Goal: Information Seeking & Learning: Learn about a topic

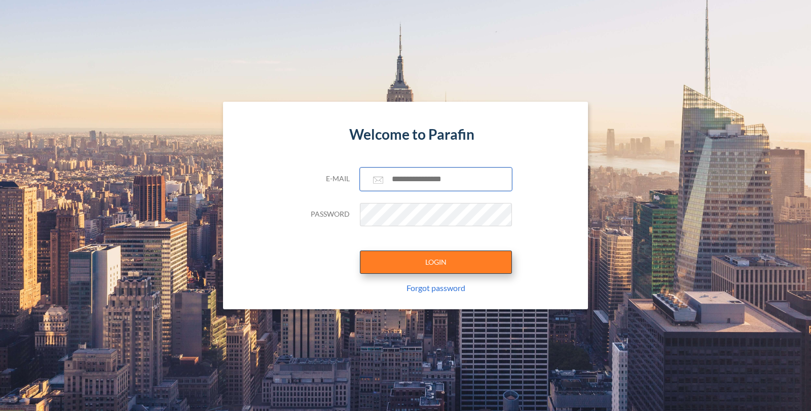
type input "**********"
click at [472, 265] on button "LOGIN" at bounding box center [436, 262] width 152 height 23
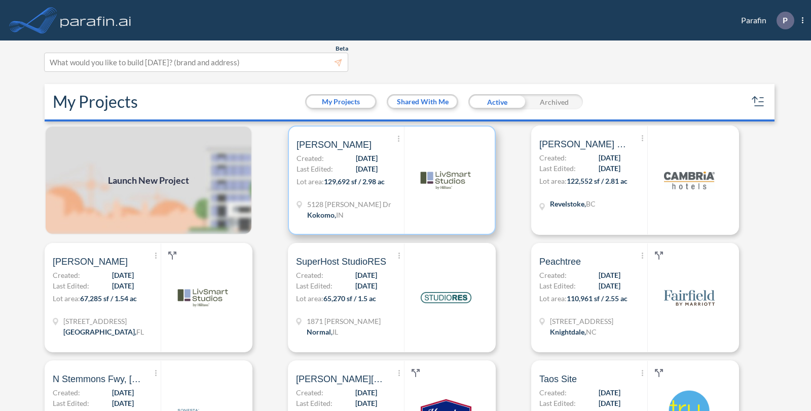
click at [384, 203] on div "5128 Cartwright Dr Kokomo , IN" at bounding box center [349, 211] width 107 height 24
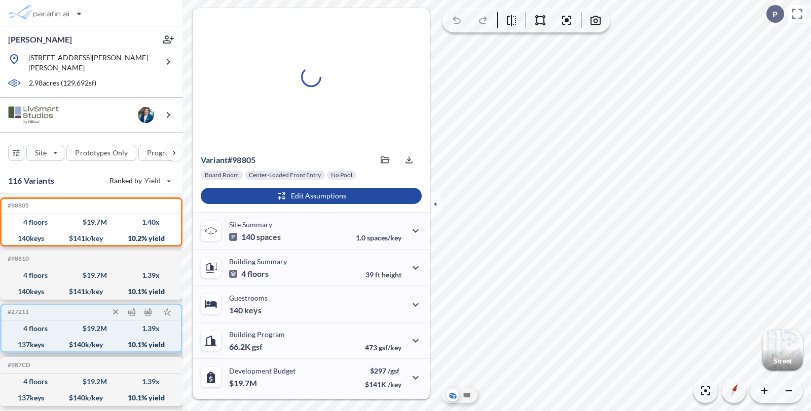
click at [51, 327] on div "4 floors $ 19.2 M 1.39 x" at bounding box center [91, 329] width 171 height 16
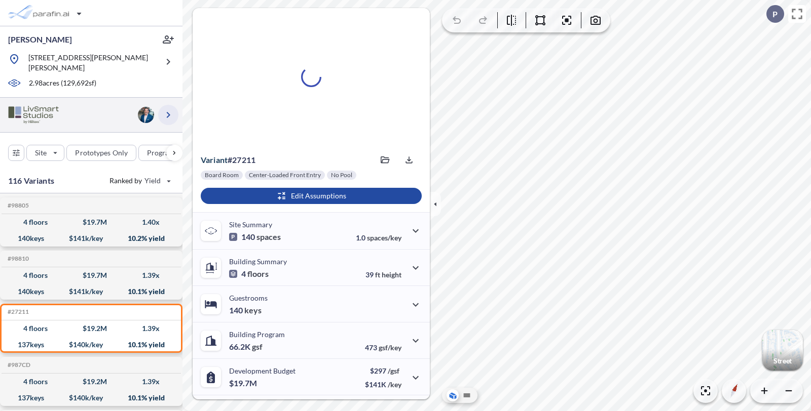
click at [167, 109] on icon "button" at bounding box center [168, 115] width 12 height 12
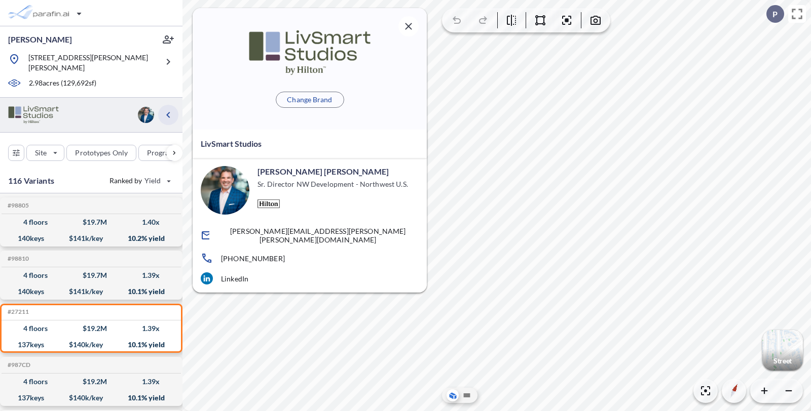
click at [167, 112] on icon "button" at bounding box center [168, 115] width 4 height 6
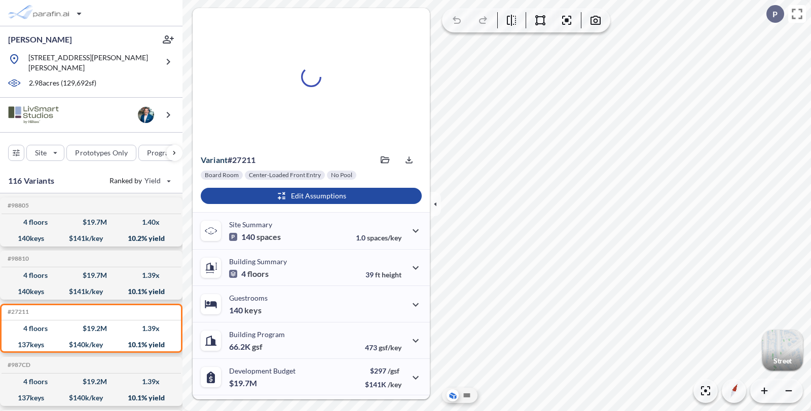
click at [778, 343] on div "button" at bounding box center [782, 350] width 41 height 41
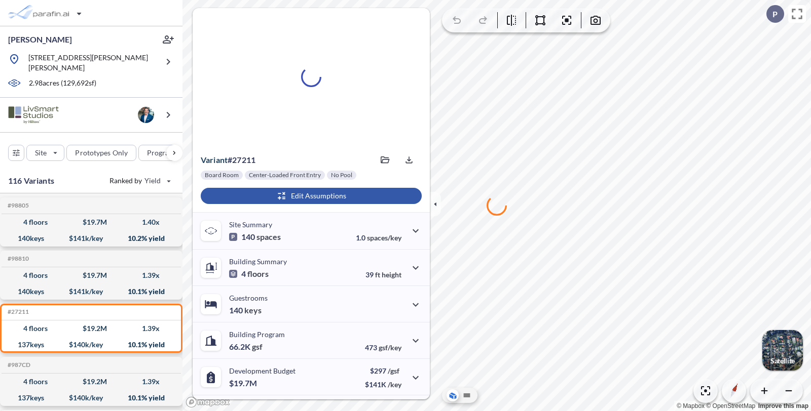
click at [349, 195] on div "button" at bounding box center [311, 196] width 221 height 16
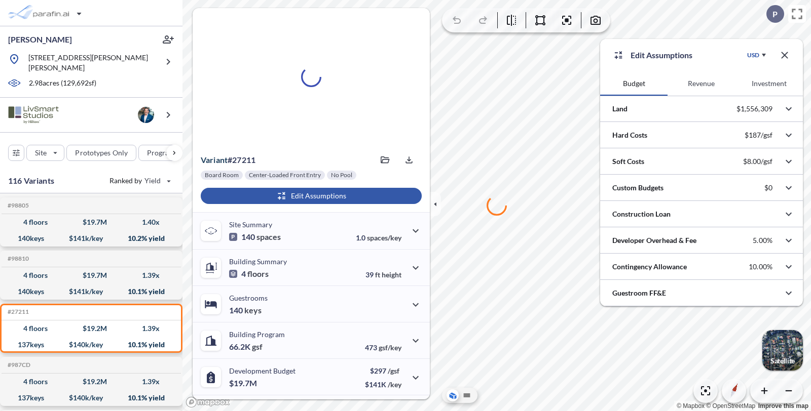
click at [705, 80] on button "Revenue" at bounding box center [700, 83] width 67 height 24
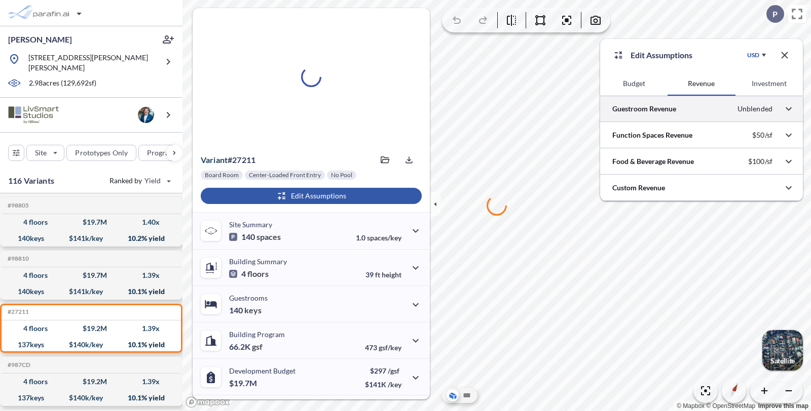
click at [682, 112] on div at bounding box center [701, 109] width 203 height 26
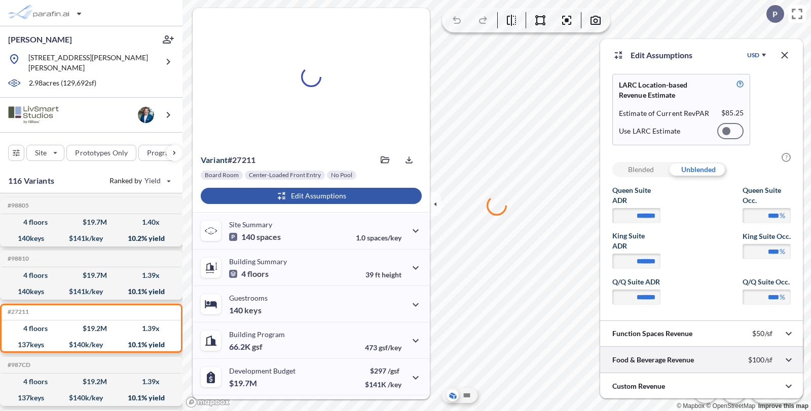
scroll to position [55, 0]
click at [783, 58] on icon "button" at bounding box center [784, 55] width 12 height 12
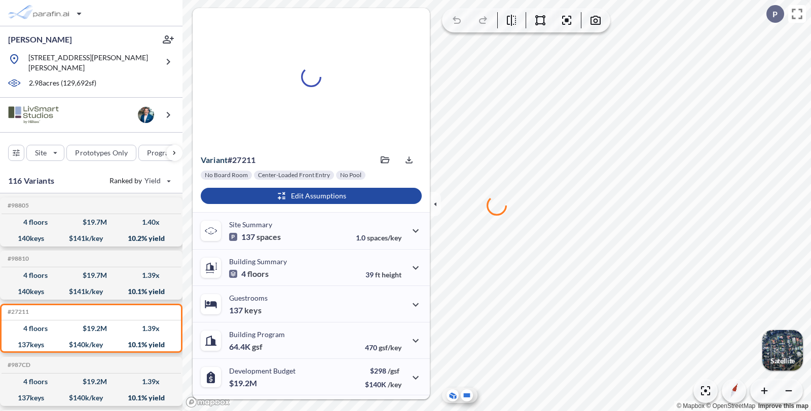
click at [464, 397] on icon at bounding box center [467, 396] width 7 height 4
click at [82, 321] on div "4 floors $ 19.2 M 1.39 x" at bounding box center [91, 329] width 171 height 16
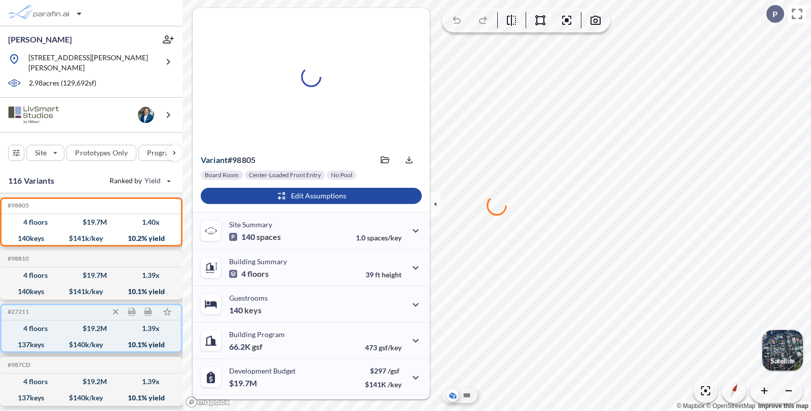
click at [50, 337] on div "137 keys $ 140 k/key 10.1 % yield" at bounding box center [91, 345] width 171 height 16
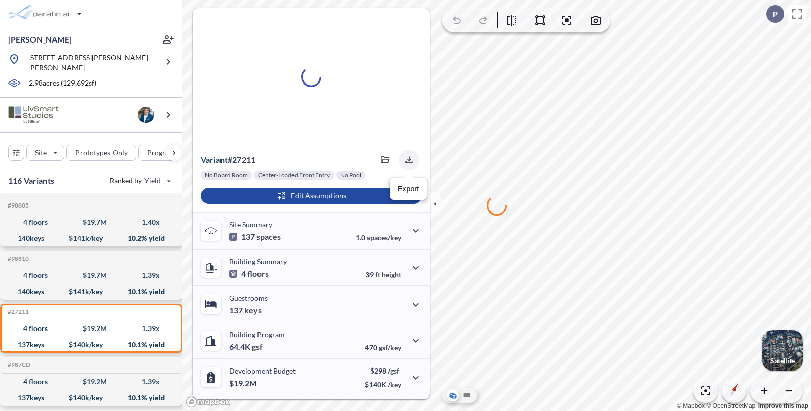
click at [406, 163] on icon "button" at bounding box center [409, 160] width 10 height 10
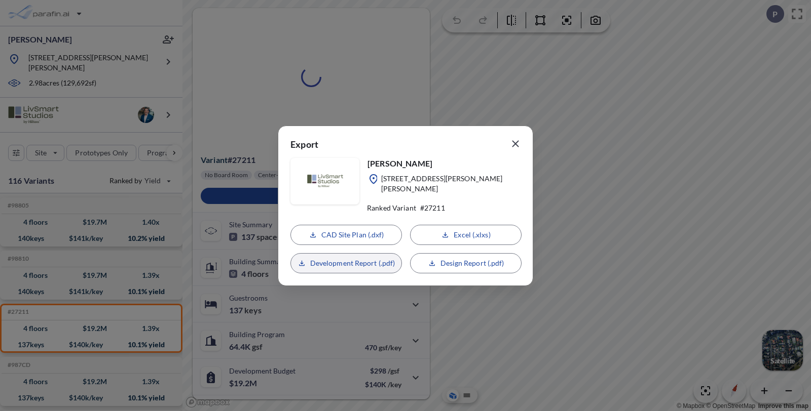
click at [357, 261] on p "Development Report (.pdf)" at bounding box center [352, 263] width 85 height 10
click at [518, 145] on icon "button" at bounding box center [515, 143] width 7 height 7
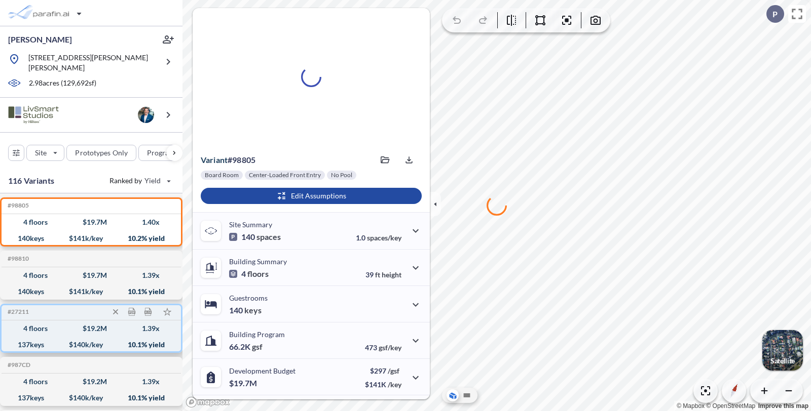
click at [52, 321] on div "4 floors $ 19.2 M 1.39 x" at bounding box center [91, 329] width 171 height 16
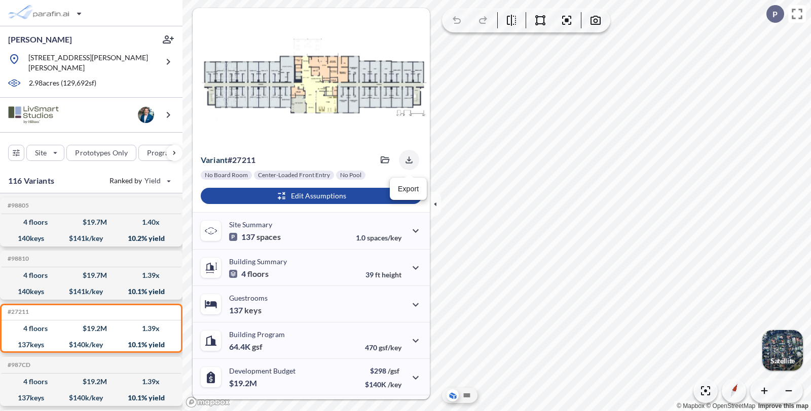
click at [407, 156] on icon "button" at bounding box center [409, 160] width 10 height 10
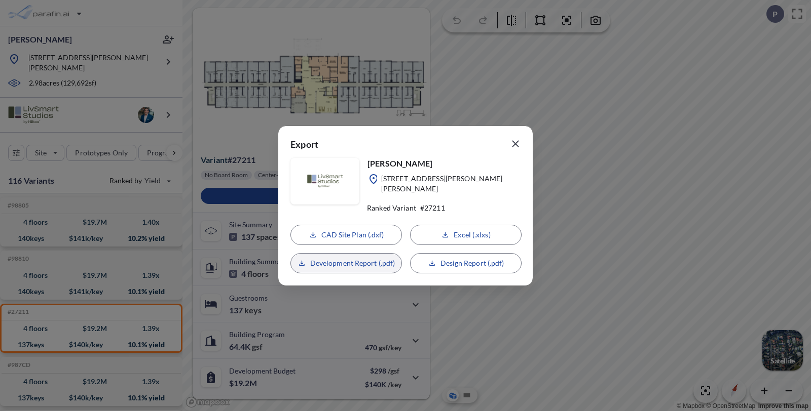
click at [340, 258] on p "Development Report (.pdf)" at bounding box center [352, 263] width 85 height 10
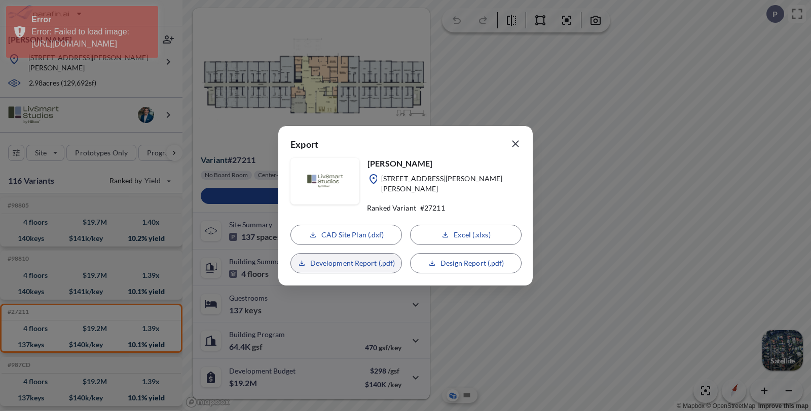
click at [357, 258] on p "Development Report (.pdf)" at bounding box center [352, 263] width 85 height 10
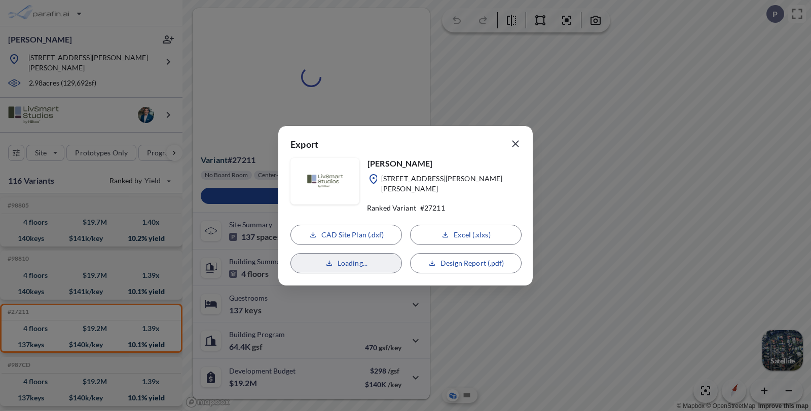
click at [521, 148] on button "button" at bounding box center [515, 144] width 20 height 20
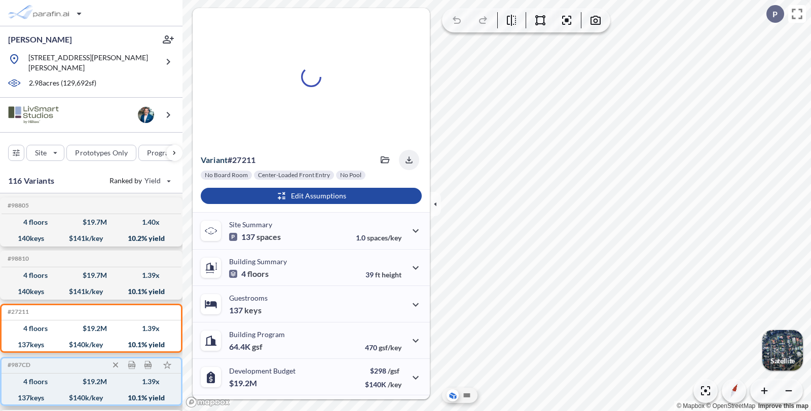
click at [47, 378] on div "4 floors $ 19.2 M 1.39 x" at bounding box center [91, 382] width 171 height 16
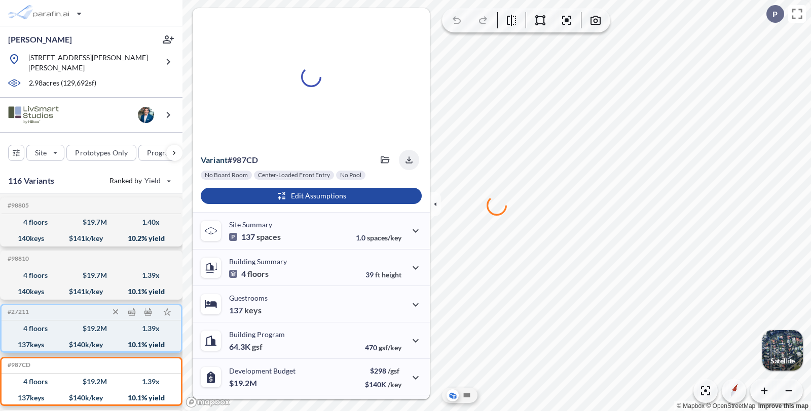
click at [55, 321] on div "4 floors $ 19.2 M 1.39 x" at bounding box center [91, 329] width 171 height 16
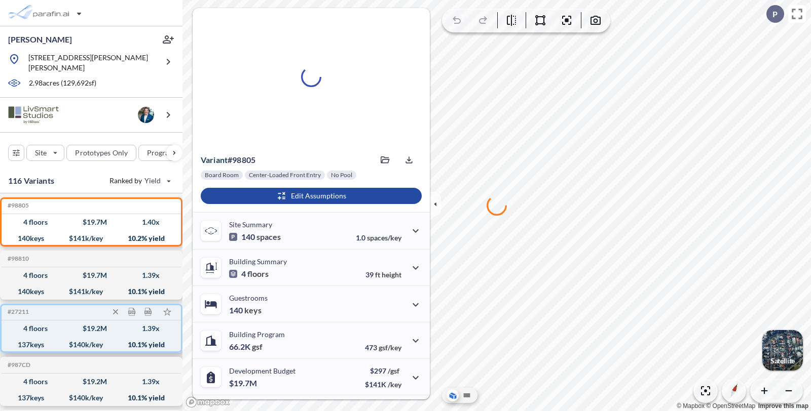
click at [34, 345] on div "137 keys" at bounding box center [31, 345] width 26 height 0
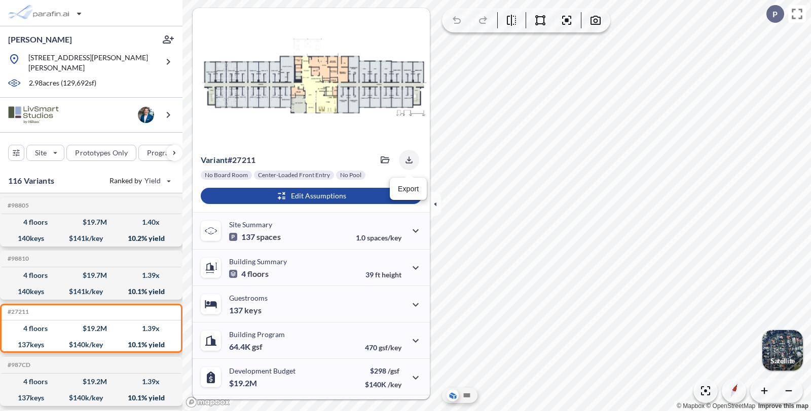
click at [404, 158] on icon "button" at bounding box center [409, 160] width 10 height 10
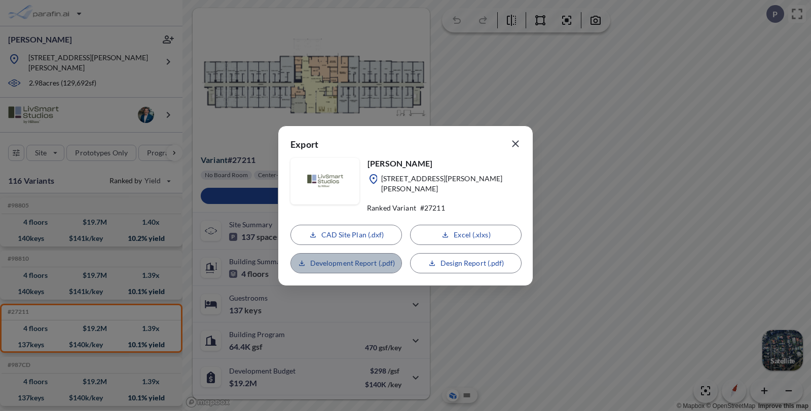
click at [349, 258] on p "Development Report (.pdf)" at bounding box center [352, 263] width 85 height 10
click at [518, 141] on icon "button" at bounding box center [515, 144] width 12 height 12
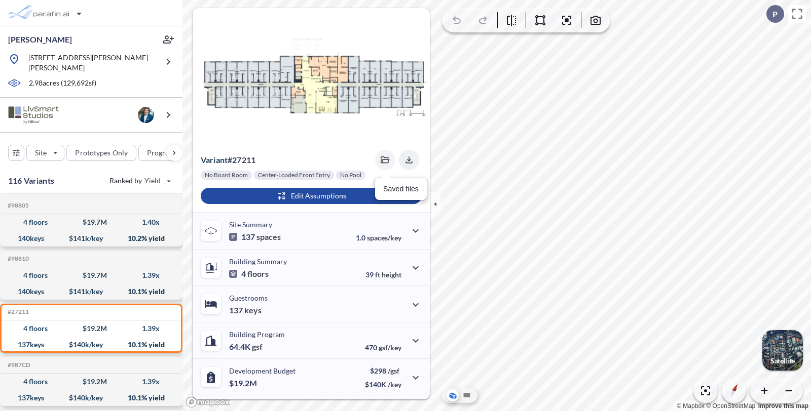
click at [386, 155] on button "button" at bounding box center [385, 160] width 20 height 20
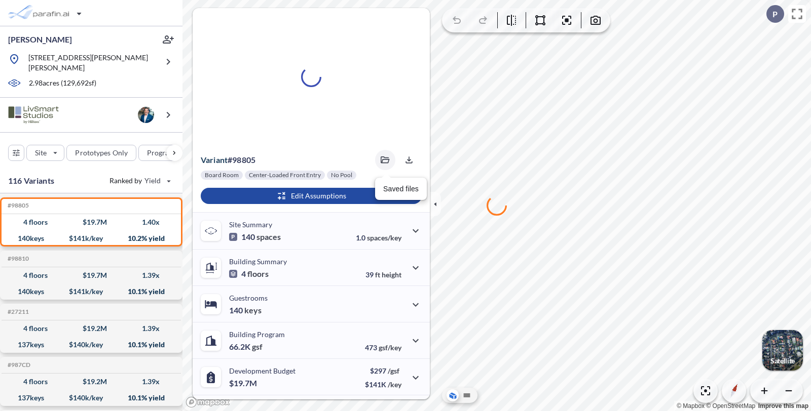
click at [388, 161] on button "button" at bounding box center [385, 160] width 20 height 20
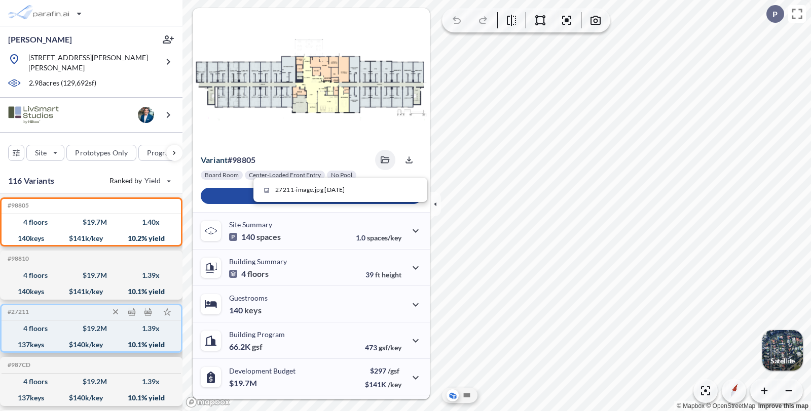
click at [88, 326] on div "4 floors $ 19.2 M 1.39 x" at bounding box center [91, 329] width 171 height 16
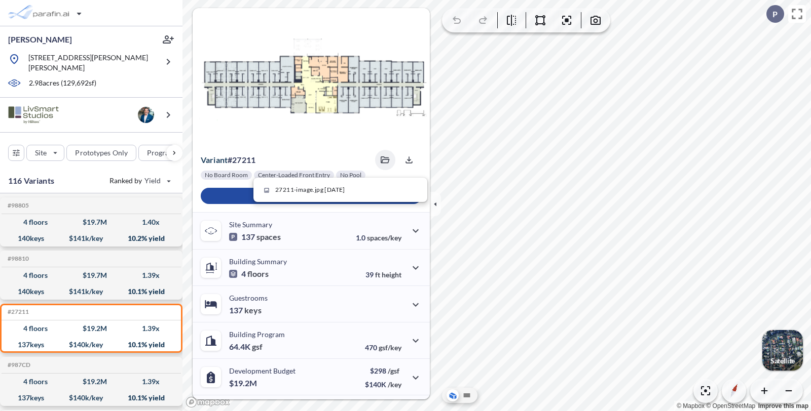
click at [381, 161] on icon "button" at bounding box center [385, 160] width 9 height 7
click at [778, 352] on div "button" at bounding box center [782, 350] width 41 height 41
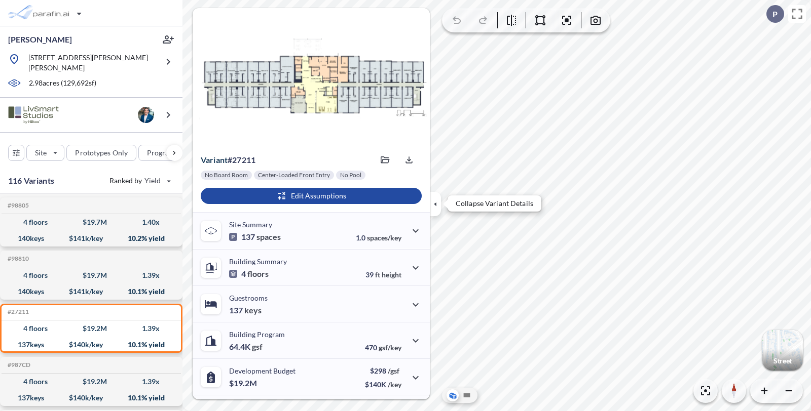
click at [436, 201] on icon "button" at bounding box center [435, 204] width 11 height 11
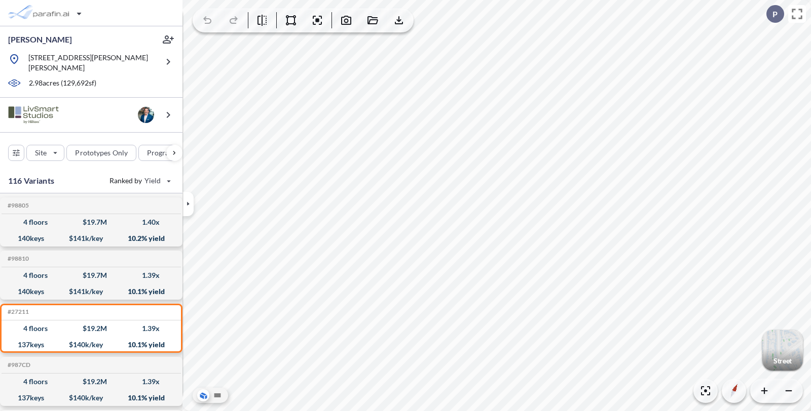
click at [773, 344] on div "button" at bounding box center [782, 350] width 41 height 41
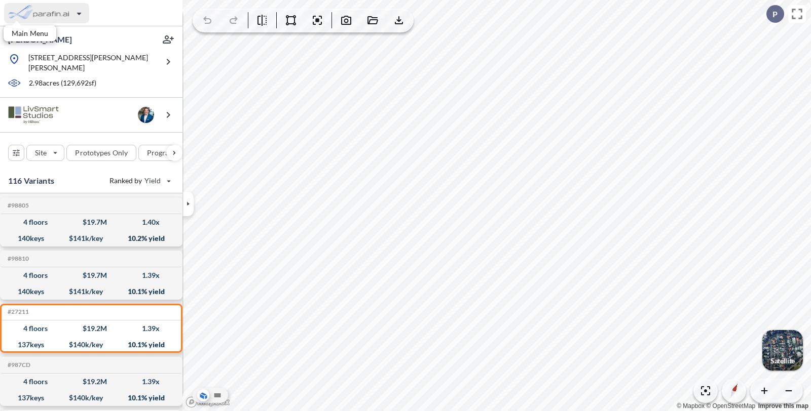
click at [41, 11] on div "button" at bounding box center [46, 13] width 85 height 20
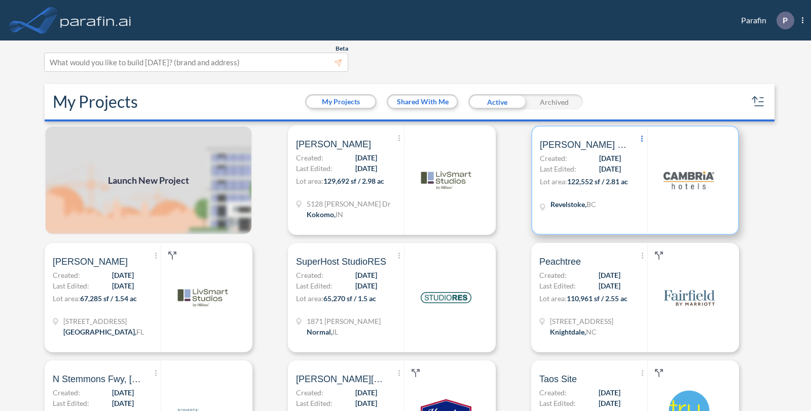
click at [637, 135] on span "Show More Created with sketchtool." at bounding box center [642, 139] width 10 height 15
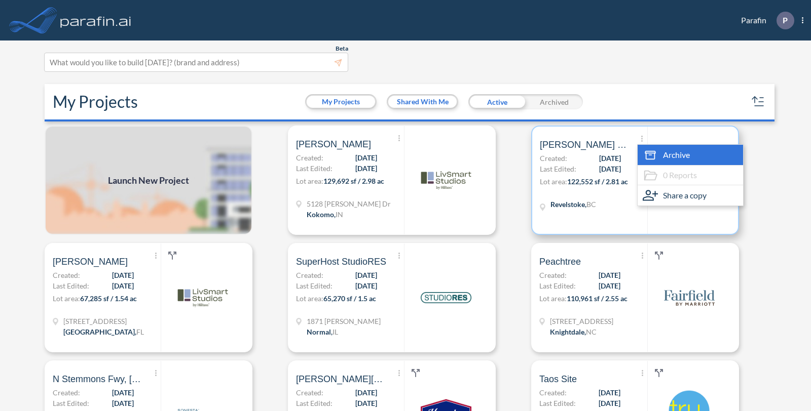
click at [663, 149] on span "Archive" at bounding box center [676, 155] width 27 height 12
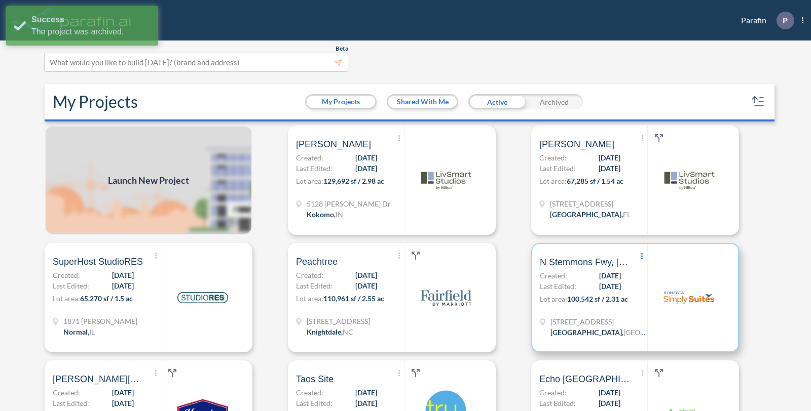
click at [637, 255] on span "Show More Created with sketchtool." at bounding box center [642, 256] width 10 height 15
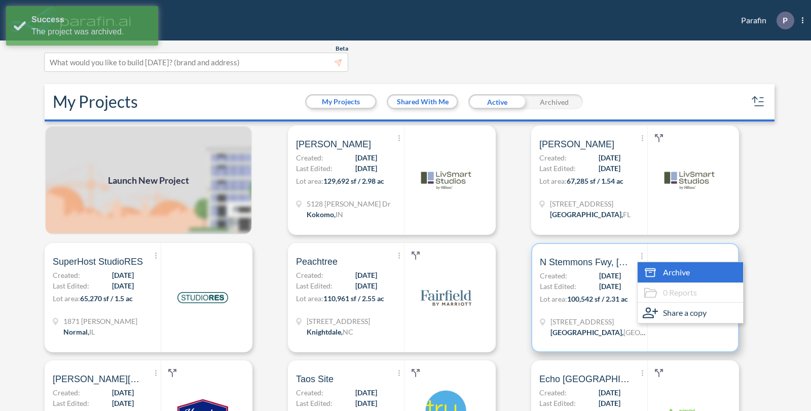
click at [663, 276] on span "Archive" at bounding box center [676, 273] width 27 height 12
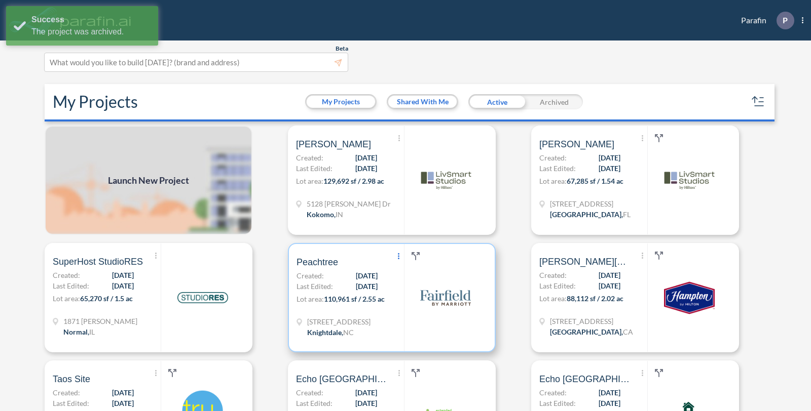
click at [398, 257] on icon "Show More Created with sketchtool." at bounding box center [399, 256] width 2 height 6
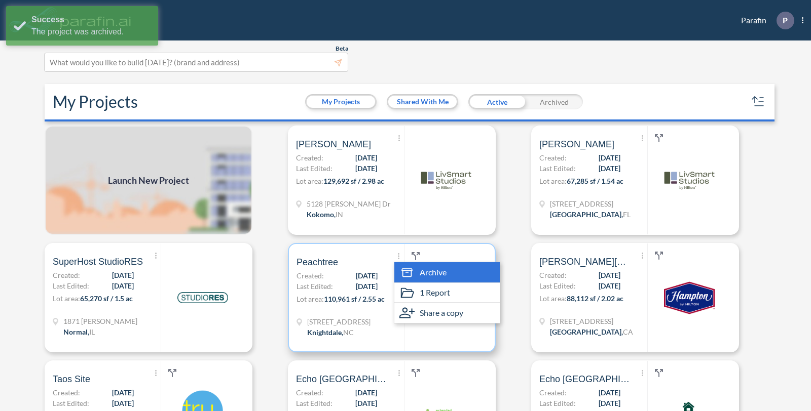
click at [414, 268] on div "Archive" at bounding box center [446, 272] width 105 height 20
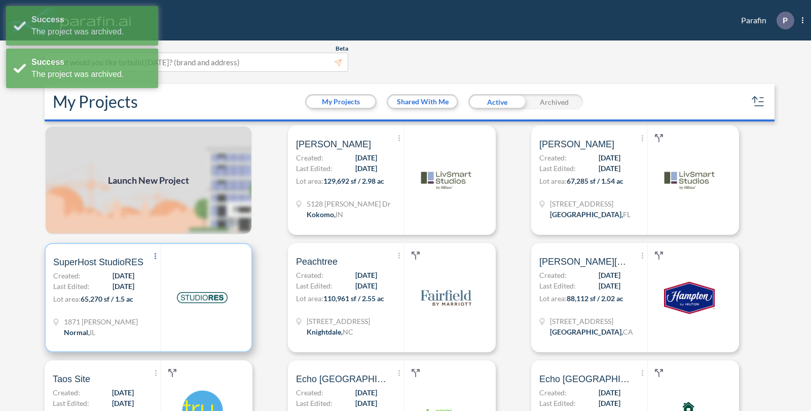
click at [156, 255] on icon "Show More Created with sketchtool." at bounding box center [156, 256] width 2 height 6
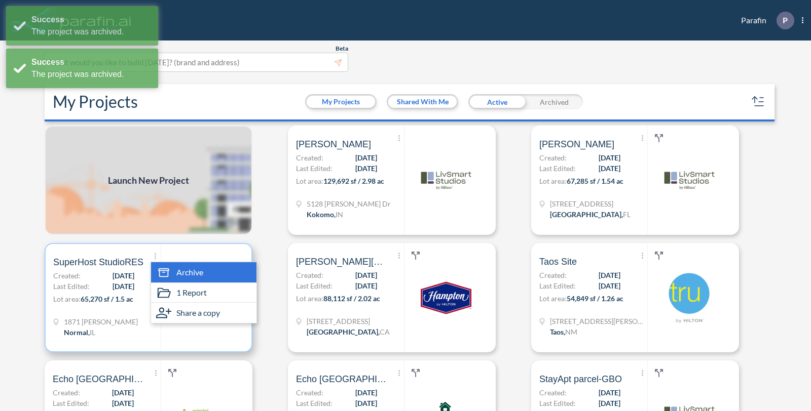
click at [178, 268] on span "Archive" at bounding box center [189, 273] width 27 height 12
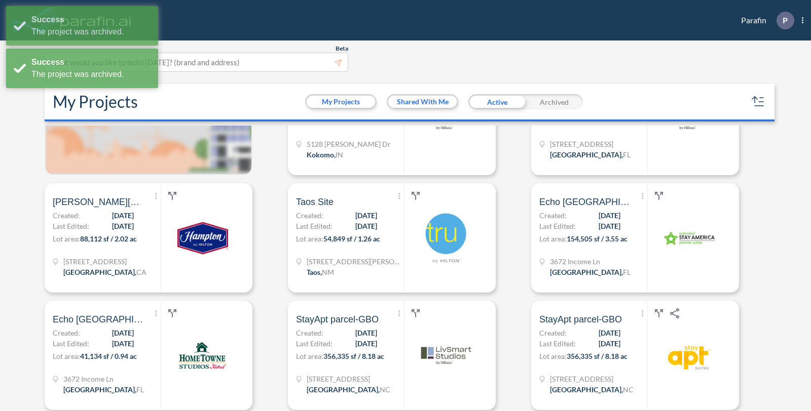
scroll to position [61, 0]
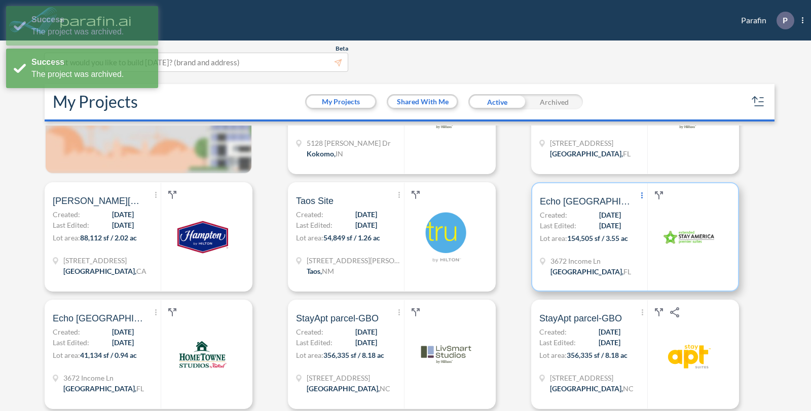
click at [637, 196] on span "Show More Created with sketchtool." at bounding box center [642, 195] width 10 height 15
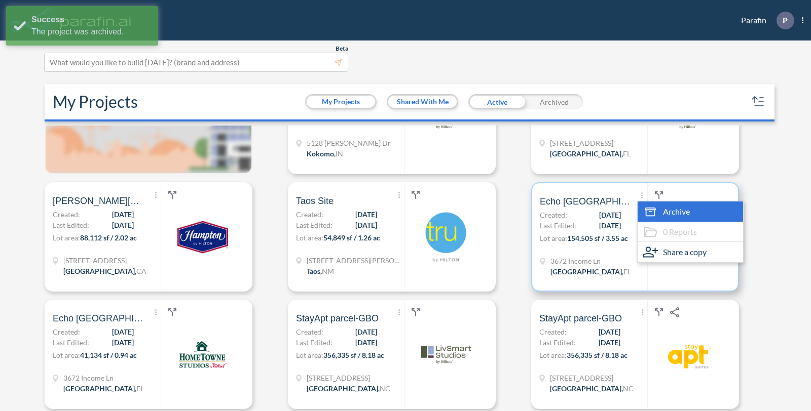
click at [649, 208] on icon at bounding box center [650, 209] width 10 height 3
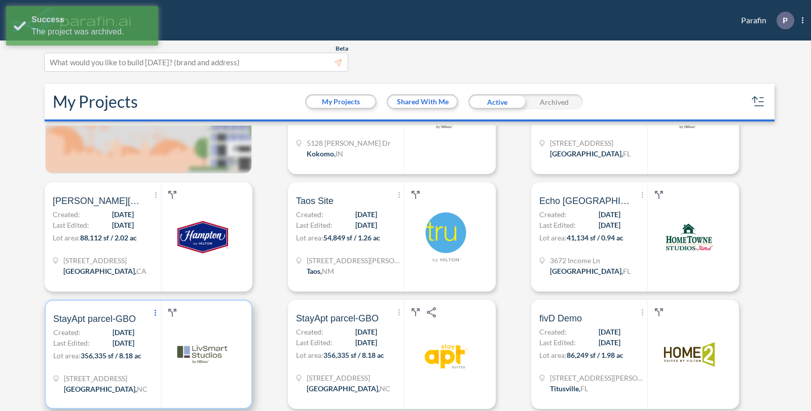
click at [155, 315] on icon "Show More Created with sketchtool." at bounding box center [156, 313] width 2 height 6
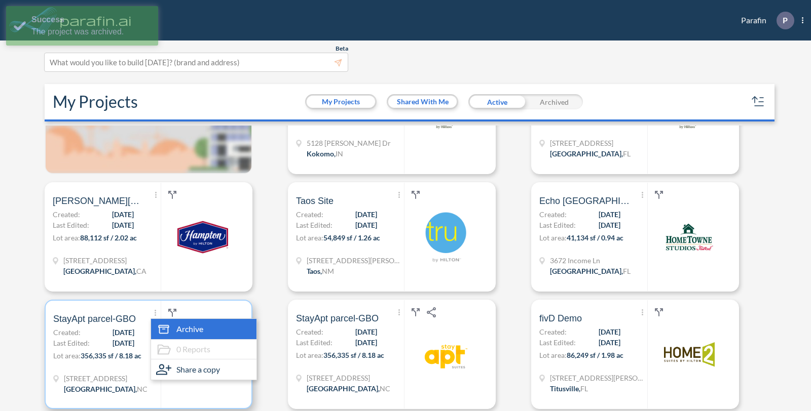
click at [178, 324] on span "Archive" at bounding box center [189, 329] width 27 height 12
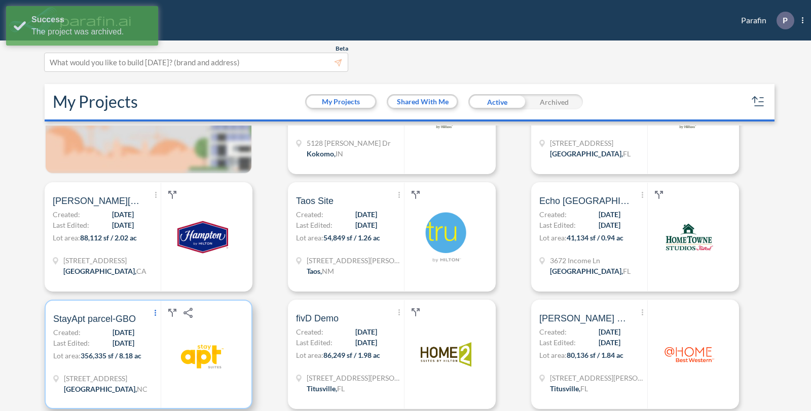
click at [155, 313] on icon at bounding box center [156, 313] width 2 height 6
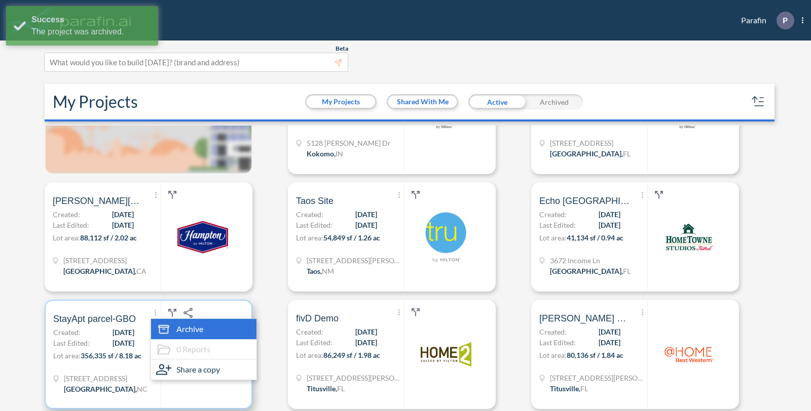
click at [173, 324] on div "Archive" at bounding box center [203, 329] width 105 height 20
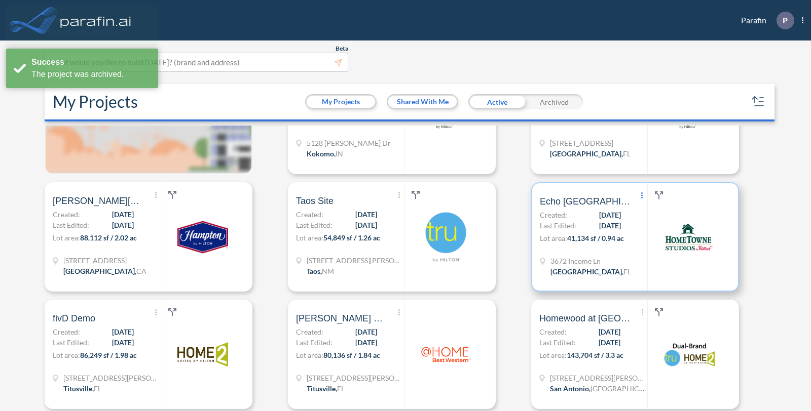
click at [637, 193] on span "Show More Created with sketchtool." at bounding box center [642, 195] width 10 height 15
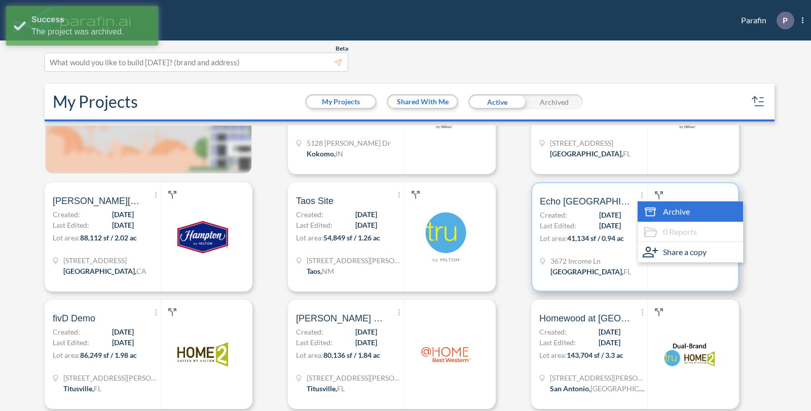
click at [643, 204] on icon at bounding box center [649, 211] width 15 height 15
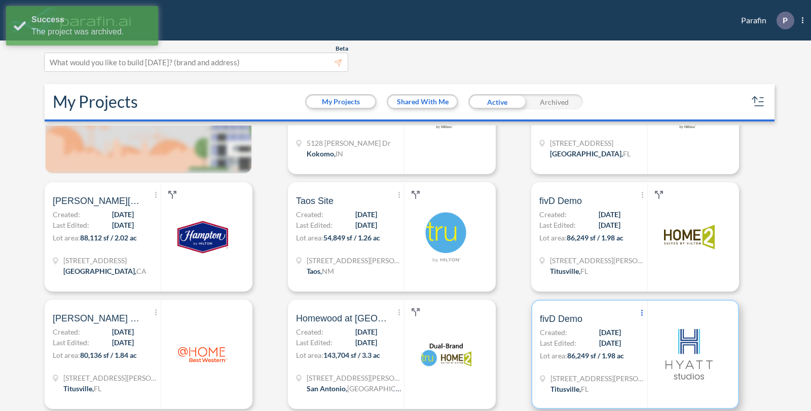
click at [637, 310] on span "Show More Created with sketchtool." at bounding box center [642, 313] width 10 height 15
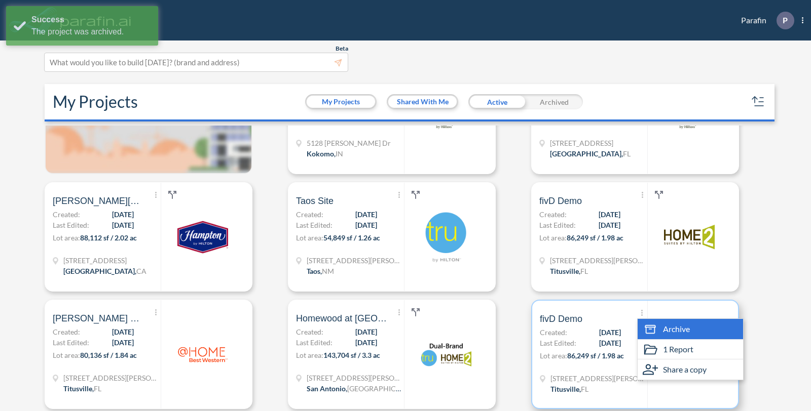
click at [652, 326] on div "Archive" at bounding box center [689, 329] width 105 height 20
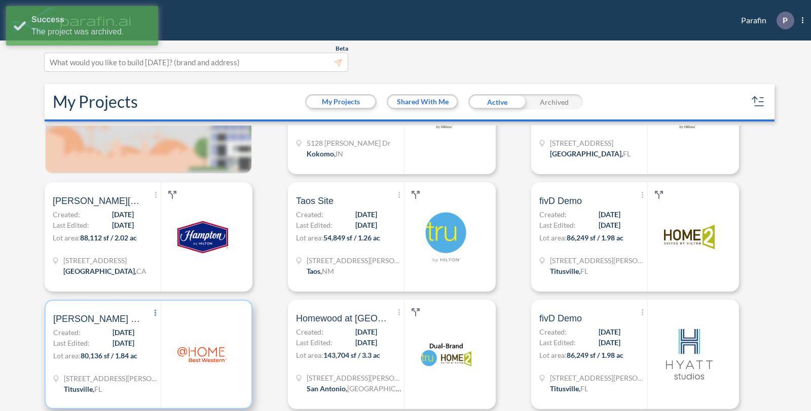
click at [155, 314] on icon "Show More Created with sketchtool." at bounding box center [156, 313] width 2 height 6
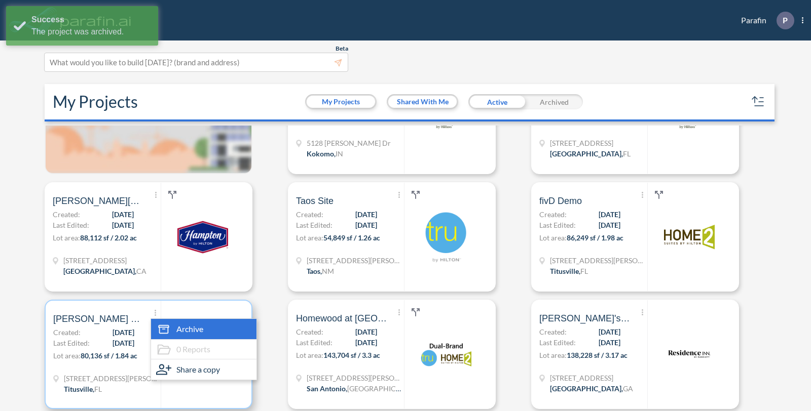
click at [171, 322] on icon at bounding box center [163, 329] width 15 height 15
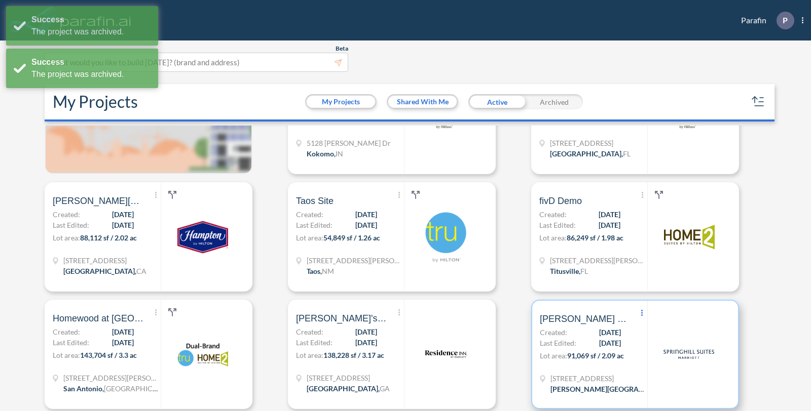
click at [637, 313] on span "Show More Created with sketchtool." at bounding box center [642, 313] width 10 height 15
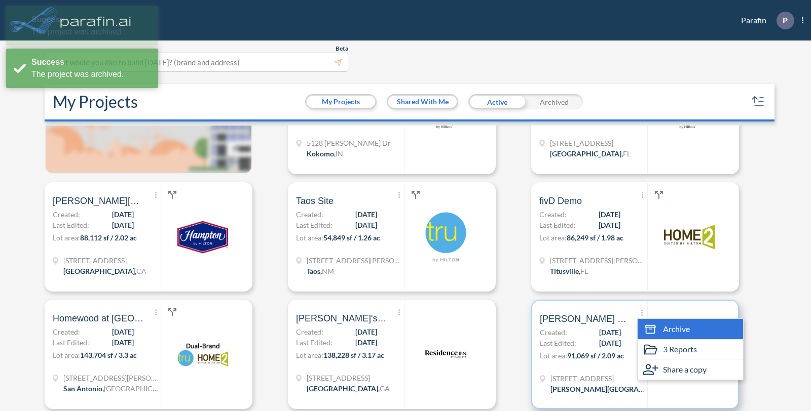
click at [651, 325] on icon at bounding box center [649, 329] width 15 height 15
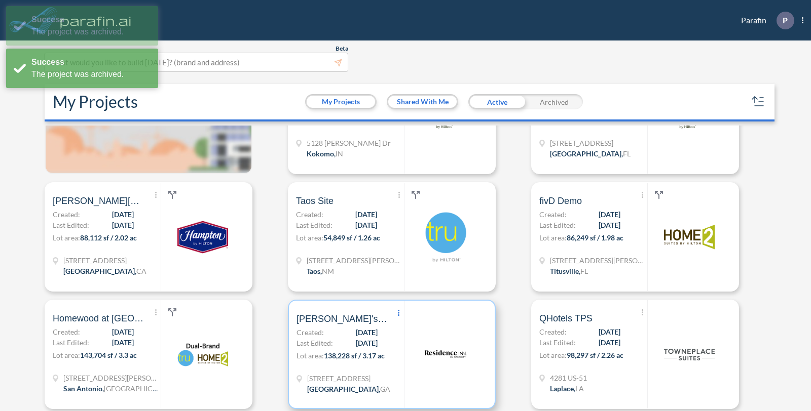
click at [398, 311] on icon at bounding box center [399, 313] width 2 height 6
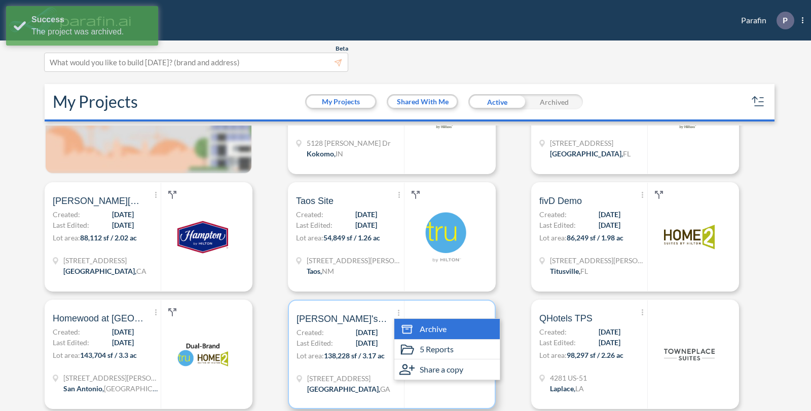
click at [421, 324] on span "Archive" at bounding box center [433, 329] width 27 height 12
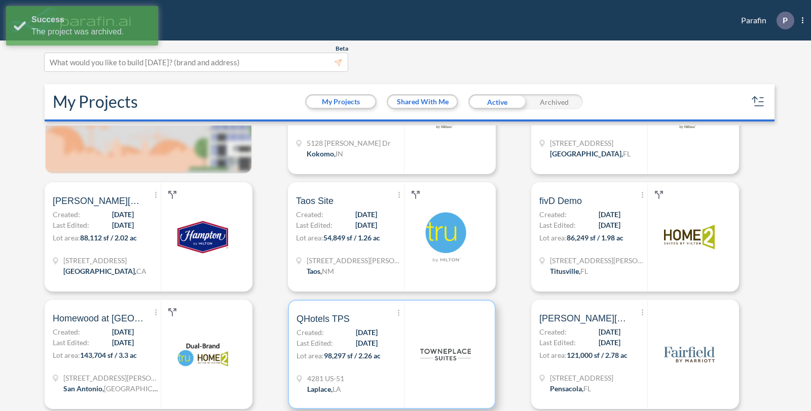
drag, startPoint x: 394, startPoint y: 316, endPoint x: 397, endPoint y: 322, distance: 6.8
click at [397, 322] on div "Show More Created with sketchtool. Archive 5 Reports Share a copy QHotels TPS C…" at bounding box center [349, 354] width 107 height 107
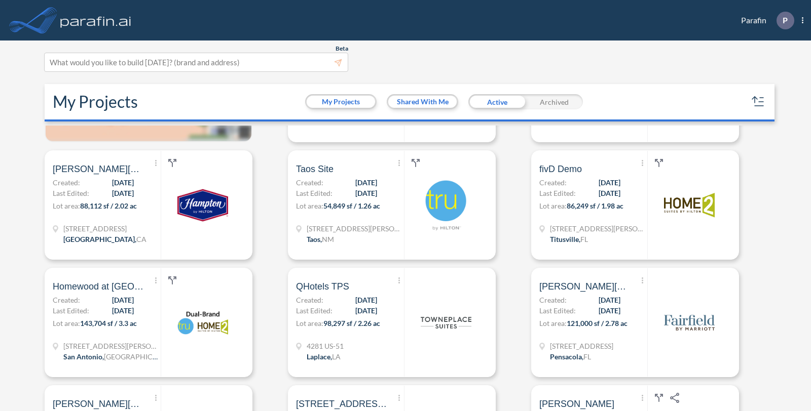
scroll to position [93, 0]
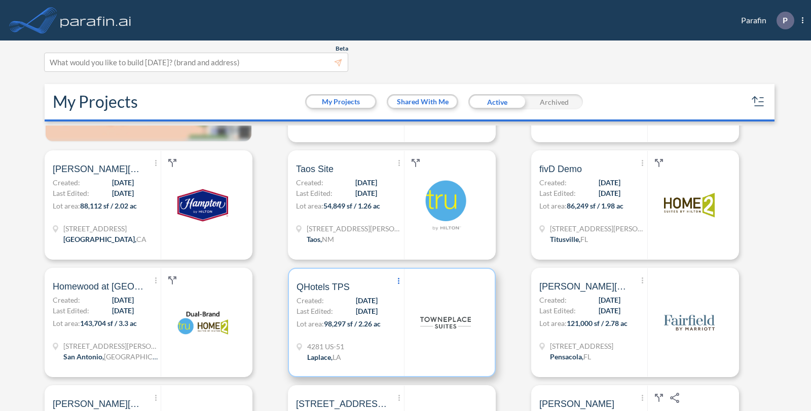
click at [398, 282] on icon "Show More Created with sketchtool." at bounding box center [399, 281] width 2 height 6
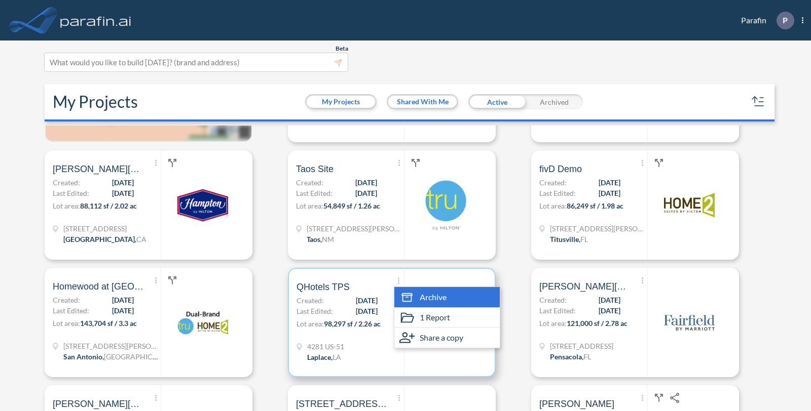
click at [423, 297] on span "Archive" at bounding box center [433, 297] width 27 height 12
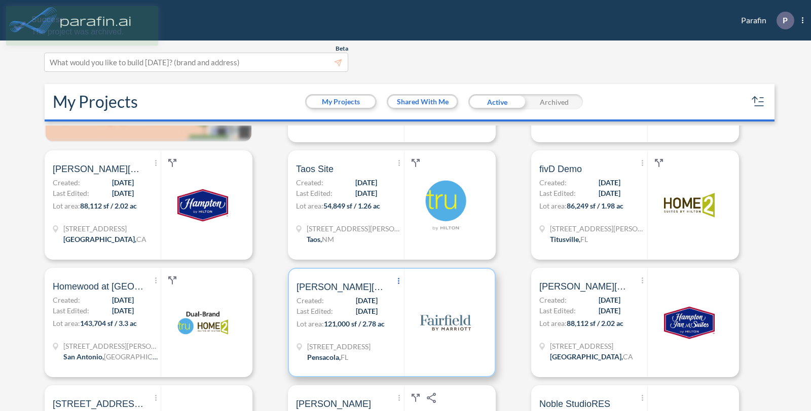
click at [398, 278] on icon "Show More Created with sketchtool." at bounding box center [399, 281] width 2 height 6
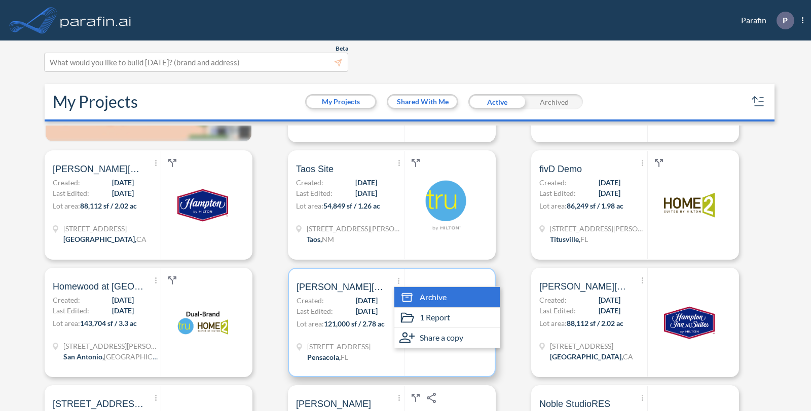
click at [420, 292] on span "Archive" at bounding box center [433, 297] width 27 height 12
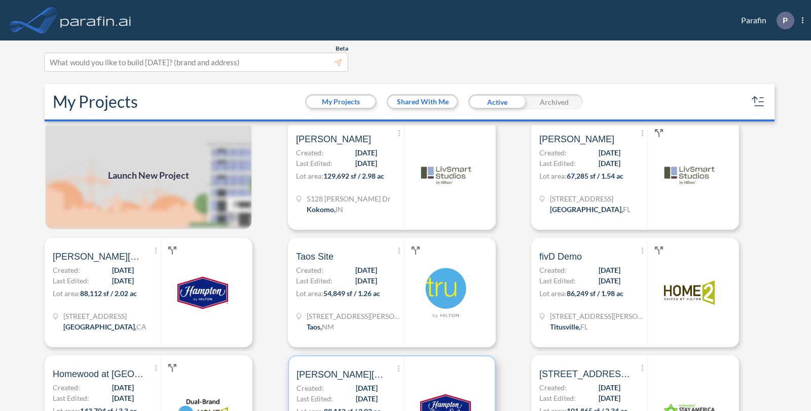
scroll to position [0, 0]
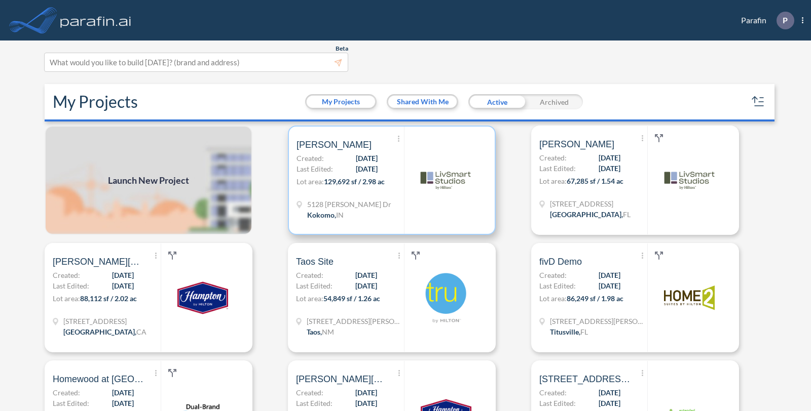
click at [379, 196] on div "Show More Created with sketchtool. Archive 1 Report Share a copy Hilton Kokomo …" at bounding box center [349, 180] width 107 height 107
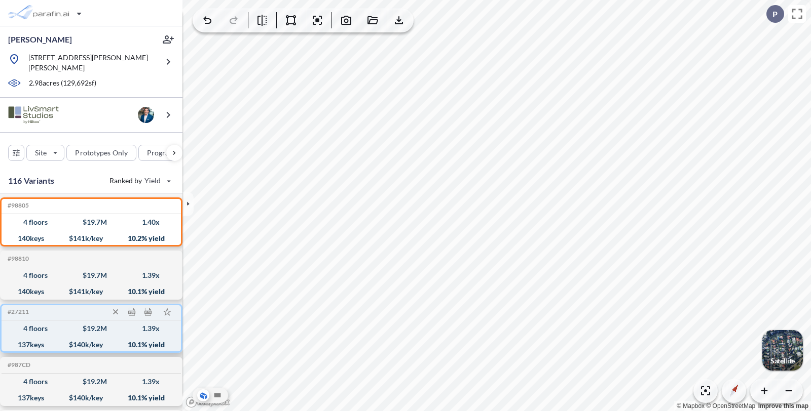
click at [85, 337] on div "137 keys $ 140 k/key 10.1 % yield" at bounding box center [91, 345] width 171 height 16
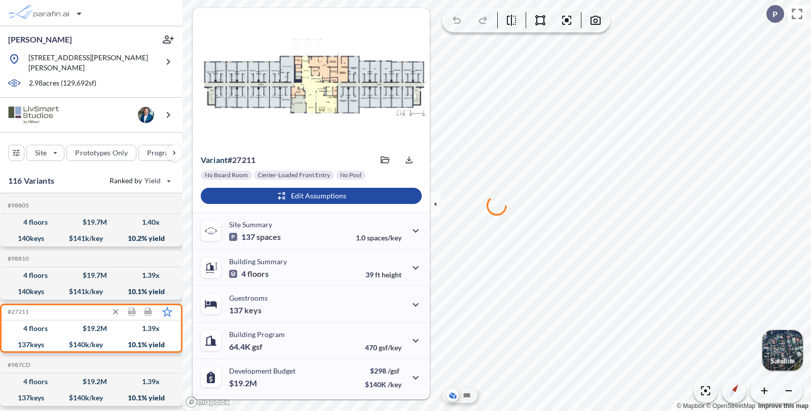
click at [167, 308] on polygon at bounding box center [167, 312] width 9 height 9
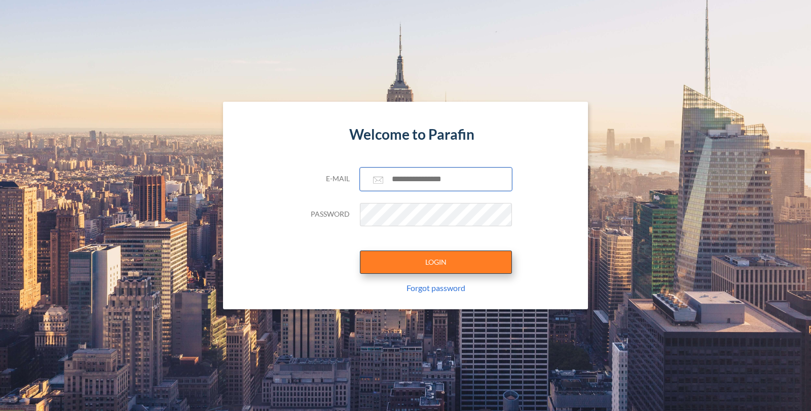
type input "**********"
click at [416, 263] on button "LOGIN" at bounding box center [436, 262] width 152 height 23
